Goal: Task Accomplishment & Management: Use online tool/utility

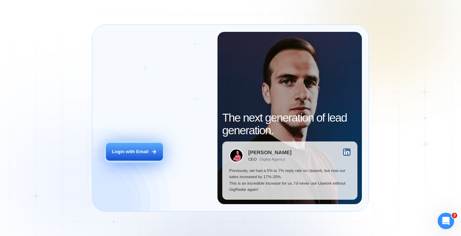
click at [151, 153] on icon at bounding box center [154, 152] width 6 height 6
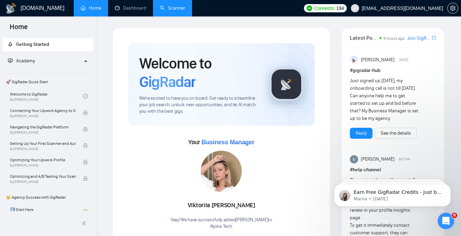
click at [176, 11] on link "Scanner" at bounding box center [172, 8] width 25 height 6
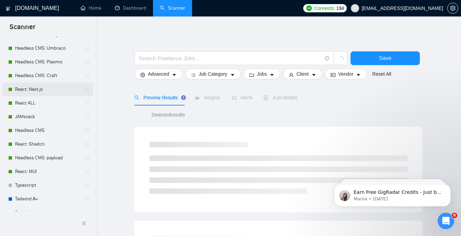
scroll to position [195, 0]
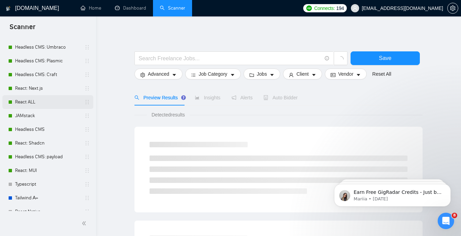
click at [41, 105] on link "React ALL" at bounding box center [47, 102] width 65 height 14
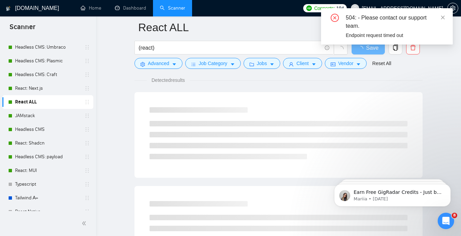
scroll to position [51, 0]
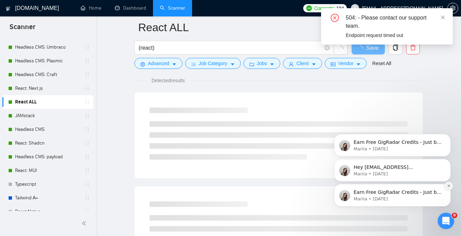
click at [451, 187] on button "Dismiss notification" at bounding box center [448, 186] width 9 height 9
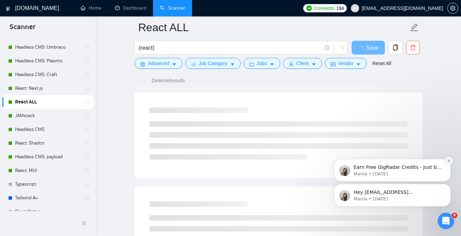
click at [449, 161] on icon "Dismiss notification" at bounding box center [448, 161] width 2 height 2
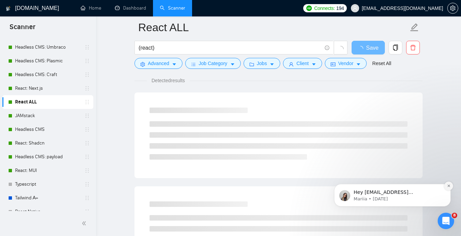
click at [448, 187] on icon "Dismiss notification" at bounding box center [448, 186] width 2 height 2
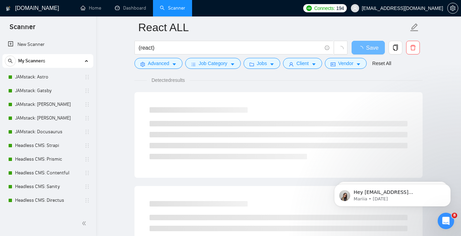
scroll to position [51, 0]
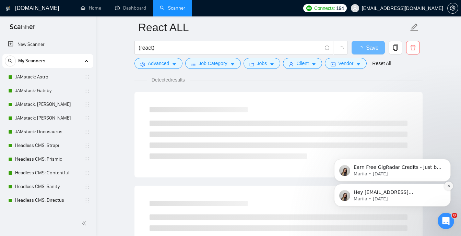
click at [449, 188] on icon "Dismiss notification" at bounding box center [449, 186] width 4 height 4
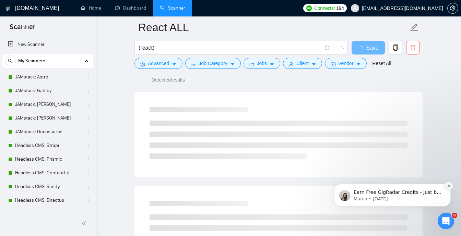
click at [449, 188] on button "Dismiss notification" at bounding box center [448, 186] width 9 height 9
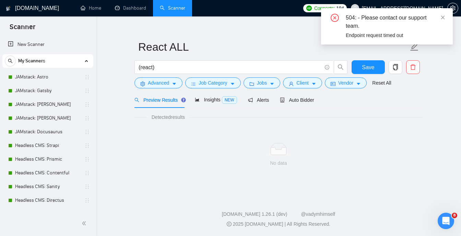
scroll to position [8, 0]
click at [398, 184] on div "GigRadar.io Home Dashboard Scanner Connects: 194 info@alpina-tech.com React ALL…" at bounding box center [278, 114] width 365 height 245
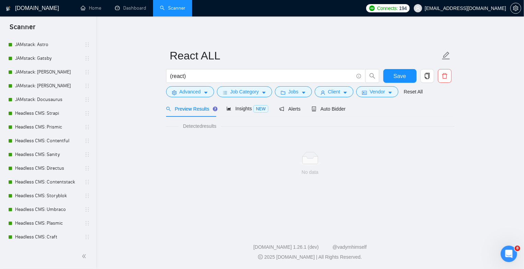
scroll to position [42, 0]
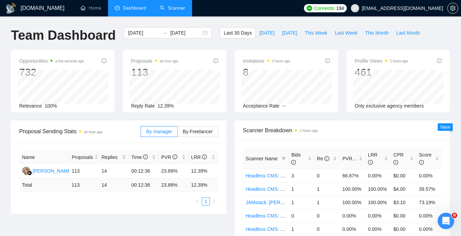
click at [166, 5] on link "Scanner" at bounding box center [172, 8] width 25 height 6
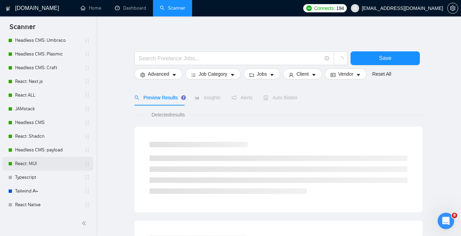
scroll to position [202, 0]
click at [49, 96] on link "React ALL" at bounding box center [47, 95] width 65 height 14
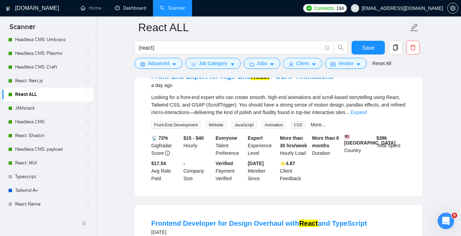
scroll to position [166, 0]
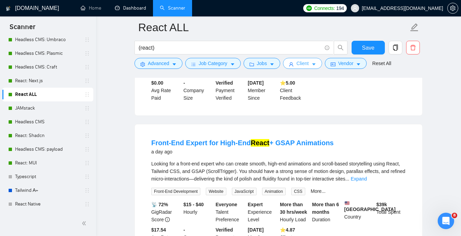
click at [309, 62] on span "Client" at bounding box center [302, 64] width 12 height 8
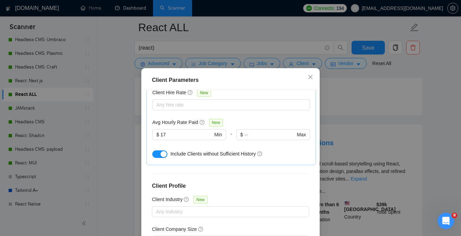
scroll to position [262, 0]
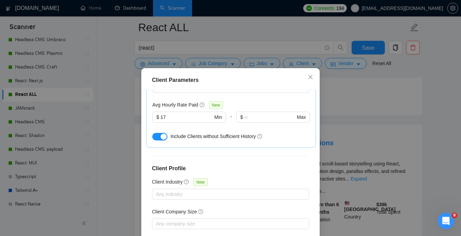
click at [359, 126] on div "Client Parameters Client Location Include Client Countries Select Exclude Clien…" at bounding box center [230, 118] width 461 height 236
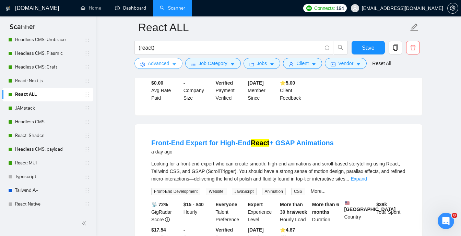
click at [159, 67] on span "Advanced" at bounding box center [158, 64] width 21 height 8
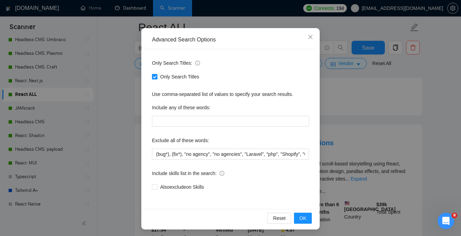
click at [372, 108] on div "Advanced Search Options Only Search Titles: Only Search Titles Use comma-separa…" at bounding box center [230, 118] width 461 height 236
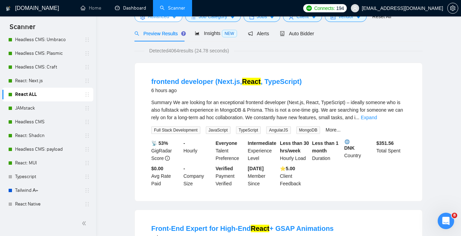
scroll to position [0, 0]
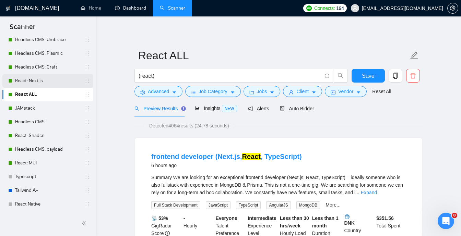
click at [63, 82] on link "React: Next.js" at bounding box center [47, 81] width 65 height 14
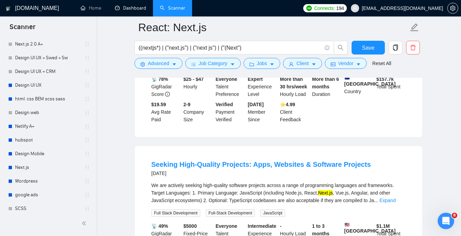
scroll to position [641, 0]
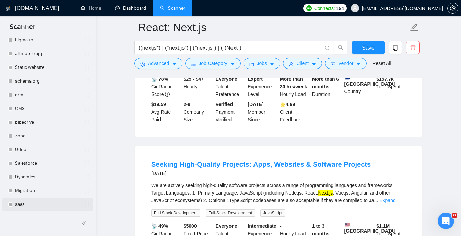
click at [30, 206] on link "saas" at bounding box center [47, 205] width 65 height 14
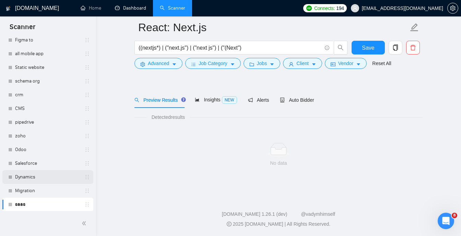
scroll to position [14, 0]
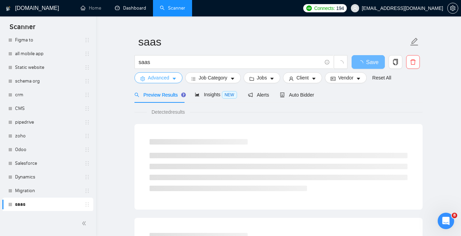
click at [172, 81] on button "Advanced" at bounding box center [158, 77] width 48 height 11
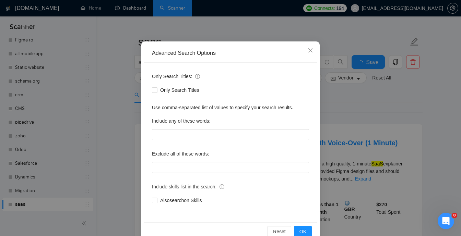
scroll to position [49, 0]
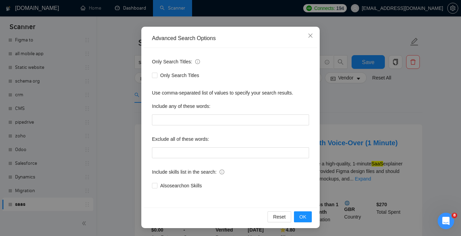
click at [110, 108] on div "Advanced Search Options Only Search Titles: Only Search Titles Use comma-separa…" at bounding box center [230, 118] width 461 height 236
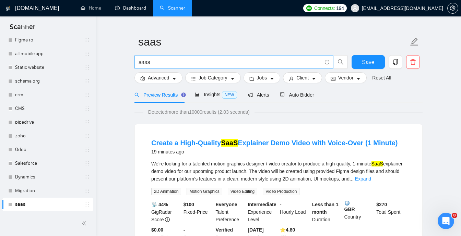
click at [203, 61] on input "saas" at bounding box center [230, 62] width 183 height 9
type input "react"
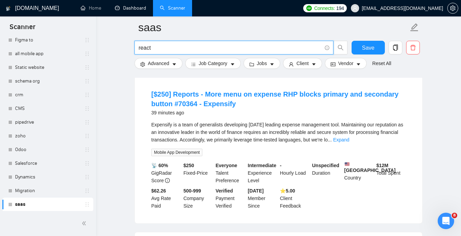
scroll to position [377, 0]
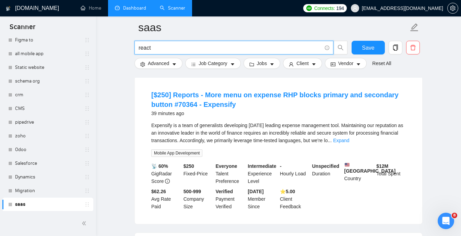
click at [130, 11] on link "Dashboard" at bounding box center [130, 8] width 31 height 6
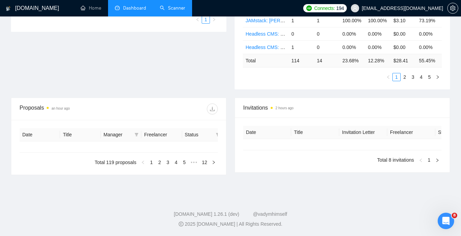
type input "[DATE]"
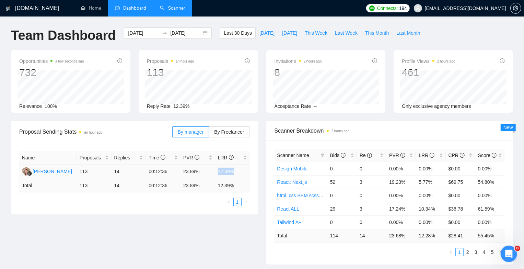
drag, startPoint x: 216, startPoint y: 173, endPoint x: 236, endPoint y: 172, distance: 19.9
click at [237, 173] on td "12.39%" at bounding box center [232, 171] width 35 height 14
drag, startPoint x: 179, startPoint y: 176, endPoint x: 232, endPoint y: 174, distance: 52.5
click at [232, 174] on tr "[PERSON_NAME] 113 14 00:12:36 23.89% 12.39%" at bounding box center [134, 171] width 231 height 14
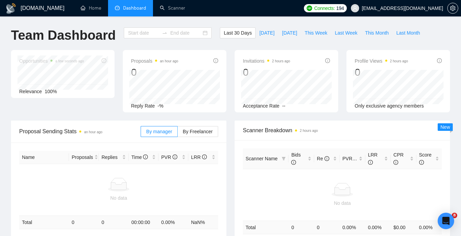
type input "[DATE]"
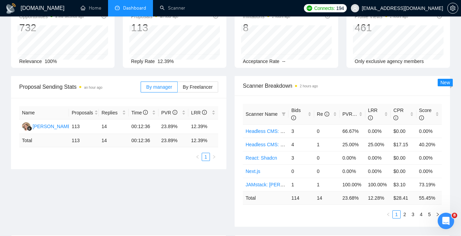
scroll to position [45, 0]
